Goal: Browse casually

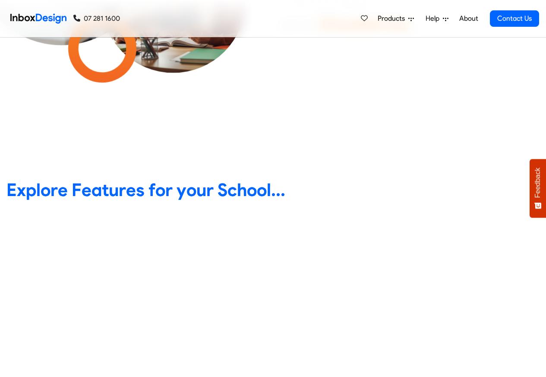
scroll to position [311, 0]
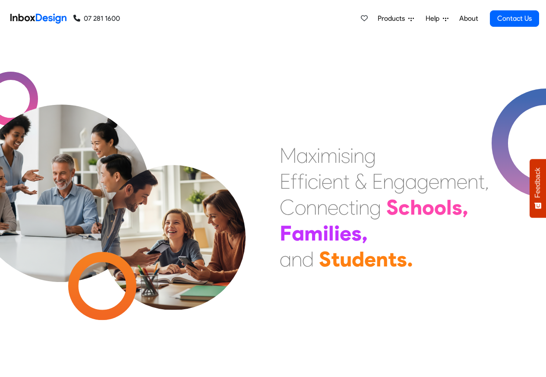
click at [471, 19] on link "About" at bounding box center [469, 18] width 24 height 17
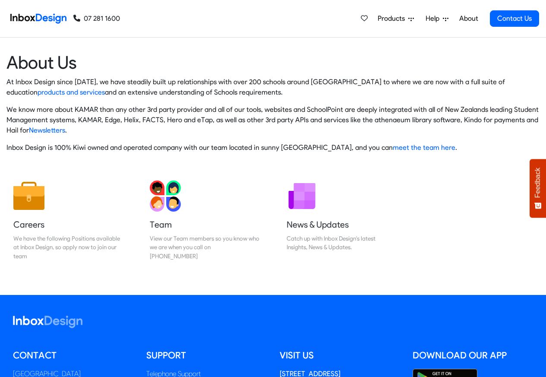
click at [386, 19] on span "Products" at bounding box center [393, 18] width 31 height 10
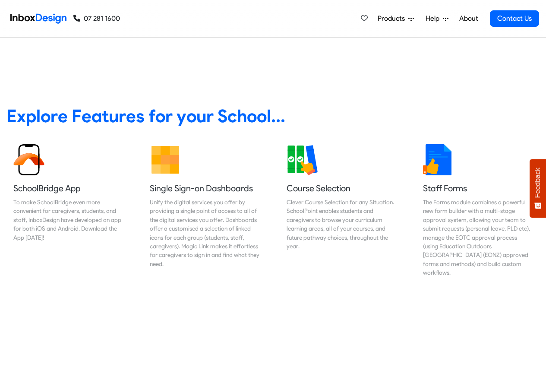
scroll to position [311, 0]
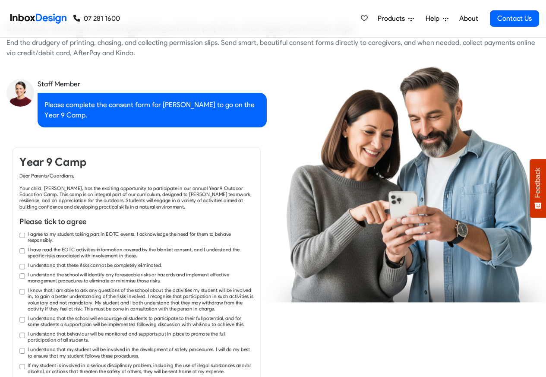
checkbox input "true"
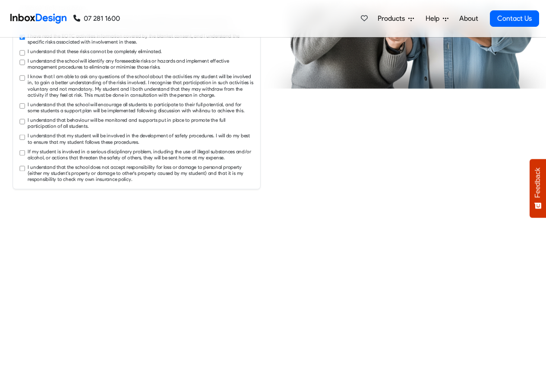
checkbox input "true"
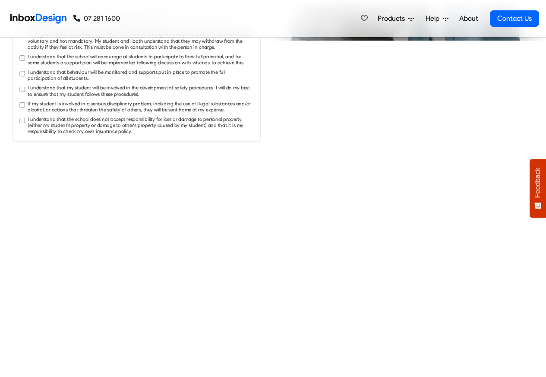
checkbox input "true"
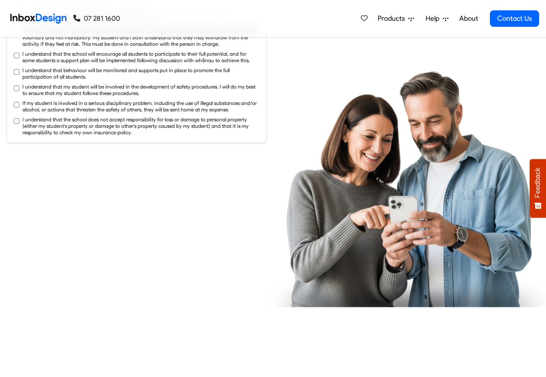
checkbox input "true"
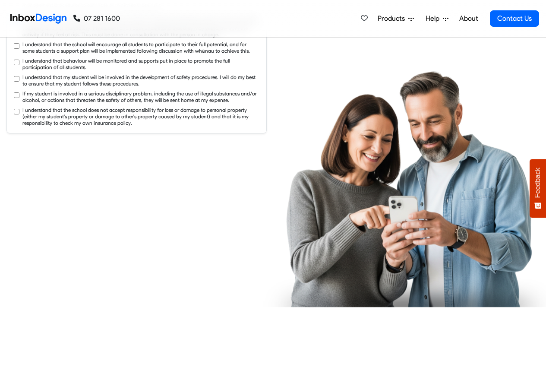
checkbox input "true"
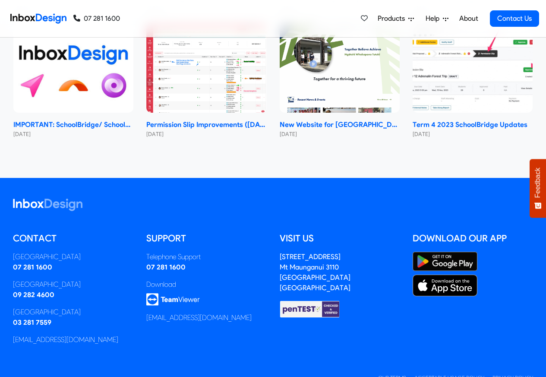
scroll to position [5155, 0]
